Goal: Information Seeking & Learning: Learn about a topic

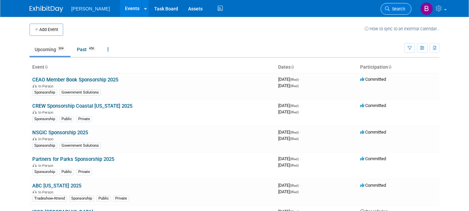
click at [398, 6] on link "Search" at bounding box center [395, 9] width 31 height 12
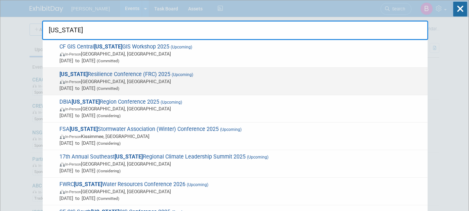
type input "florida"
click at [117, 75] on span "Florida Resilience Conference (FRC) 2025 (Upcoming) In-Person Port Charlotte, F…" at bounding box center [241, 81] width 366 height 20
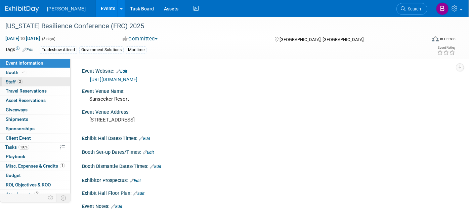
click at [53, 81] on link "2 Staff 2" at bounding box center [35, 81] width 70 height 9
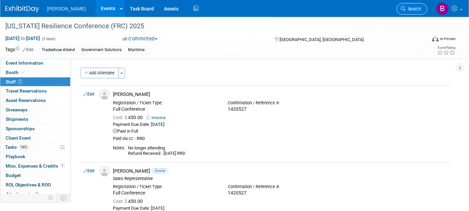
click at [401, 6] on icon at bounding box center [403, 8] width 5 height 5
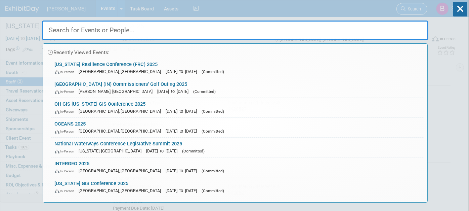
type input "i"
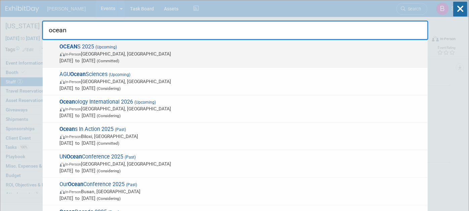
type input "ocean"
click at [114, 62] on span "Sep 29, 2025 to Oct 2, 2025 (Committed)" at bounding box center [242, 60] width 364 height 7
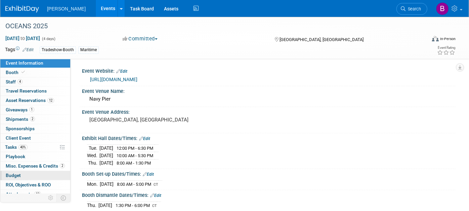
click at [33, 172] on link "Budget" at bounding box center [35, 175] width 70 height 9
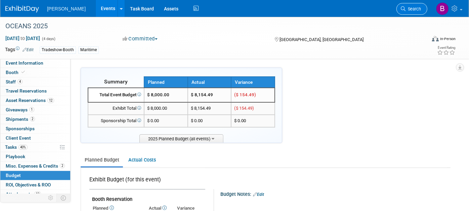
click at [416, 4] on link "Search" at bounding box center [411, 9] width 31 height 12
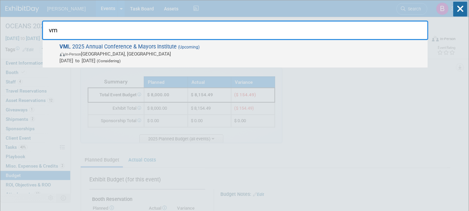
type input "vm"
click at [203, 57] on span "Oct 12, 2025 to Oct 14, 2025 (Considering)" at bounding box center [242, 60] width 364 height 7
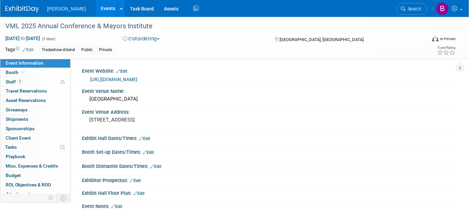
click at [133, 78] on link "https://www.vml.org/Calendar/Event-Info/sessionaltcd/VML2025Annual" at bounding box center [113, 79] width 47 height 5
click at [416, 8] on span "Search" at bounding box center [412, 8] width 15 height 5
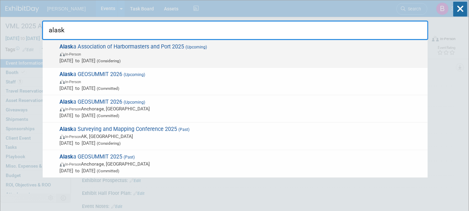
type input "alask"
click at [170, 52] on span "In-Person" at bounding box center [242, 53] width 364 height 7
